Goal: Transaction & Acquisition: Purchase product/service

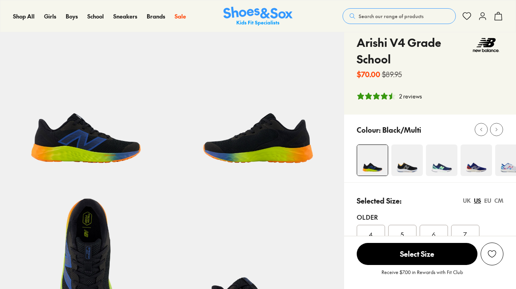
select select "*"
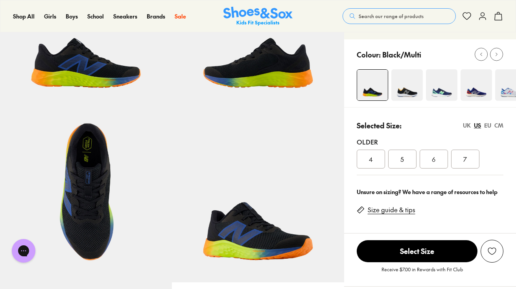
click at [405, 90] on img at bounding box center [406, 84] width 31 height 31
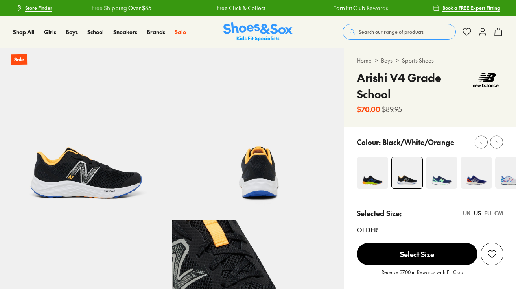
select select "*"
click at [438, 186] on img at bounding box center [441, 172] width 31 height 31
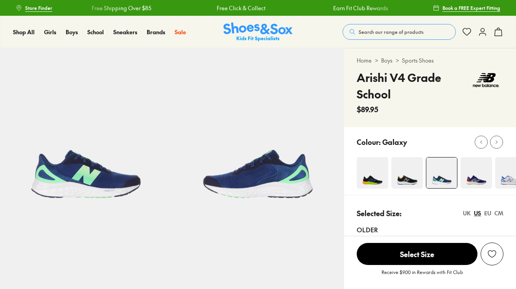
select select "*"
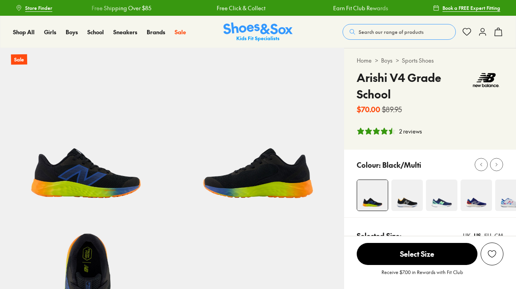
select select "*"
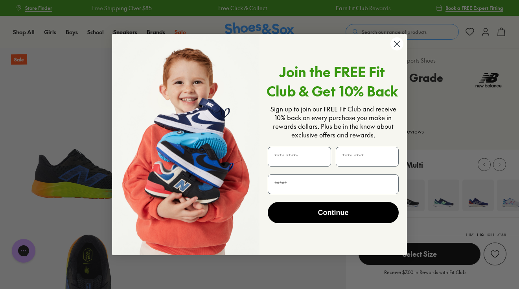
click at [393, 46] on circle "Close dialog" at bounding box center [396, 43] width 13 height 13
